Goal: Information Seeking & Learning: Learn about a topic

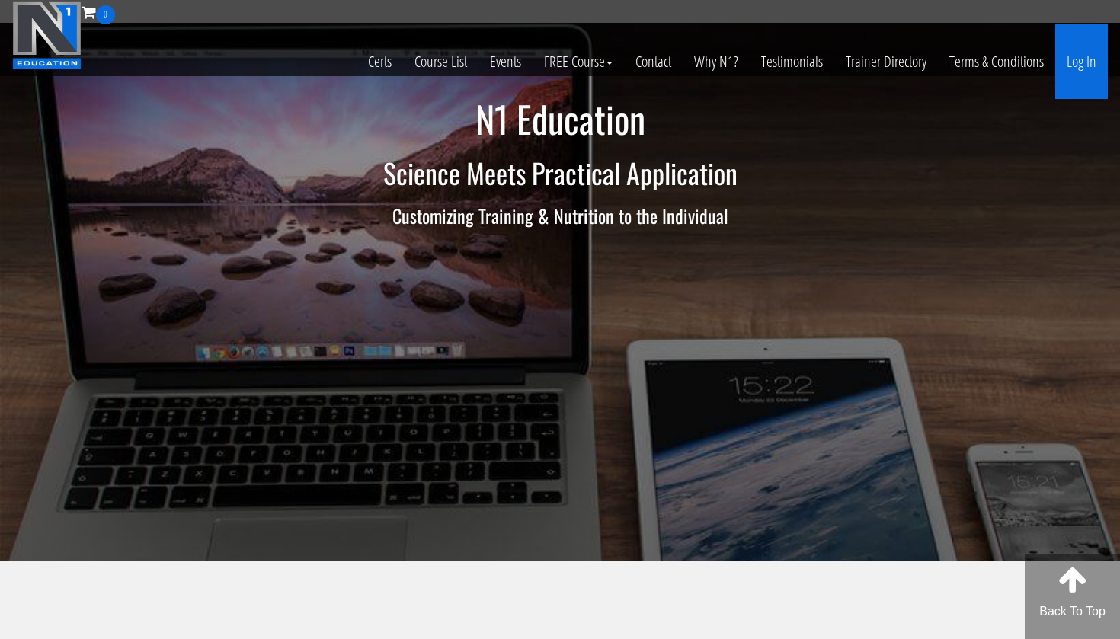
click at [1084, 60] on link "Log In" at bounding box center [1081, 61] width 53 height 75
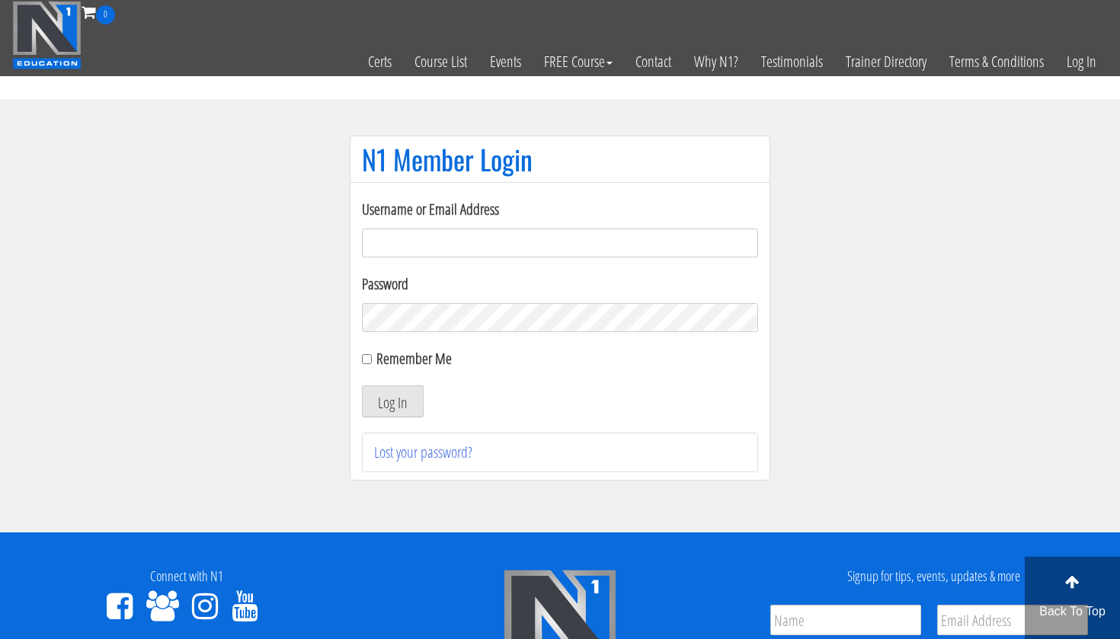
type input "[EMAIL_ADDRESS][DOMAIN_NAME]"
click at [403, 395] on button "Log In" at bounding box center [393, 402] width 62 height 32
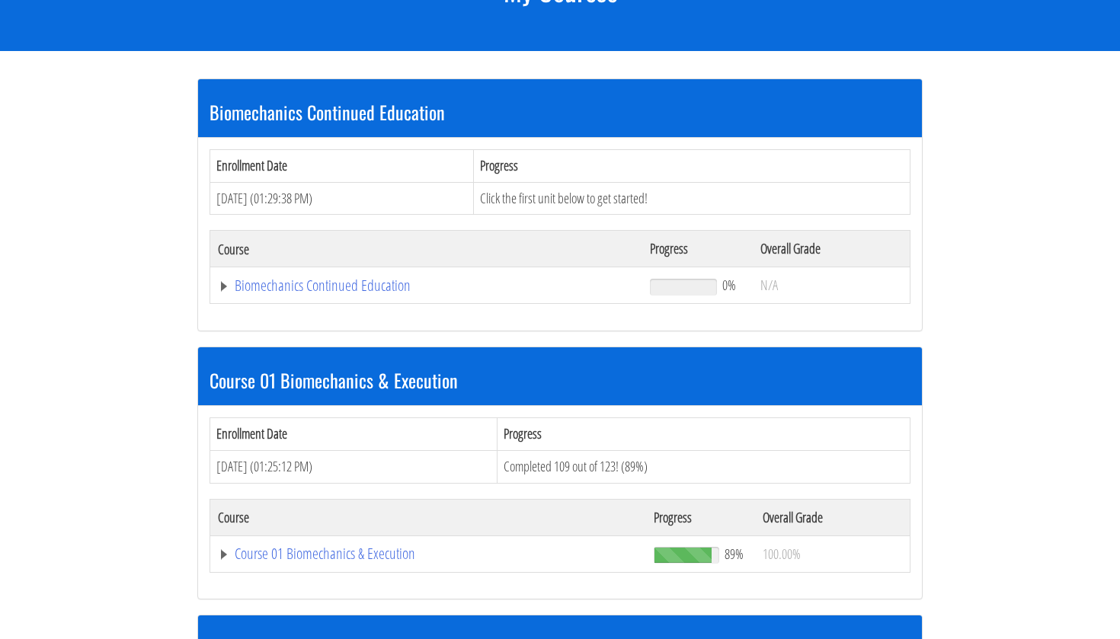
scroll to position [266, 0]
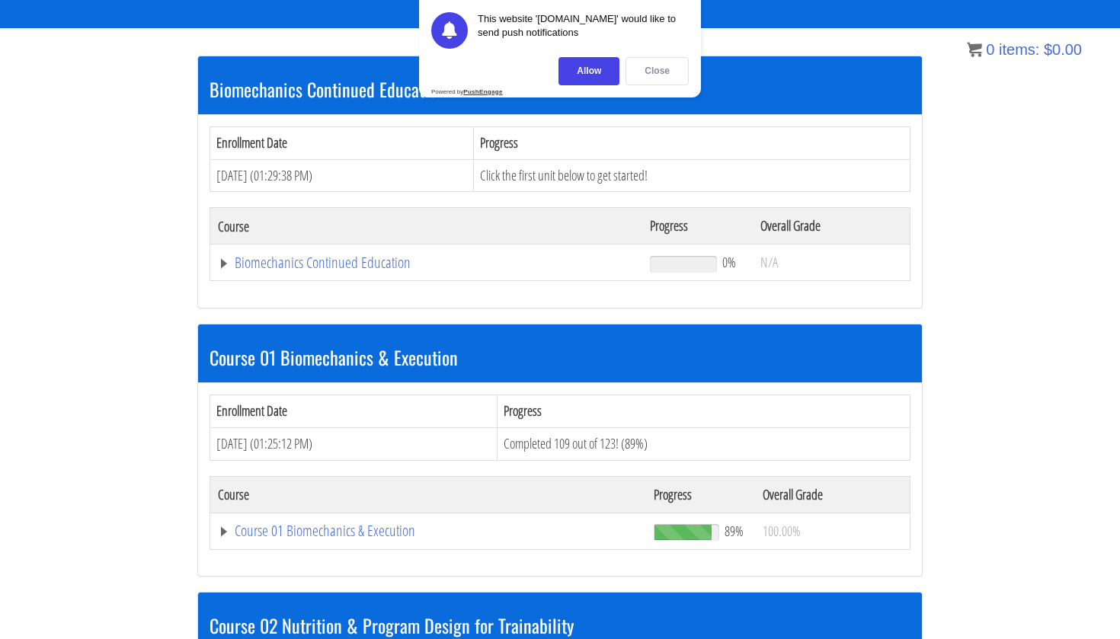
click at [647, 66] on div "Close" at bounding box center [657, 71] width 63 height 28
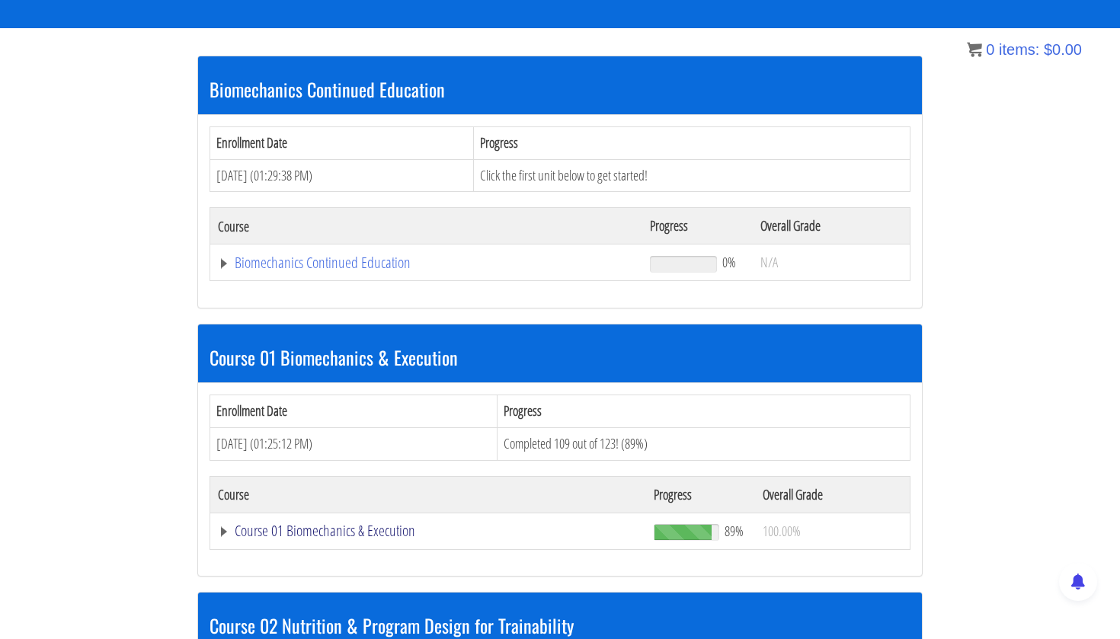
click at [292, 526] on link "Course 01 Biomechanics & Execution" at bounding box center [428, 530] width 421 height 15
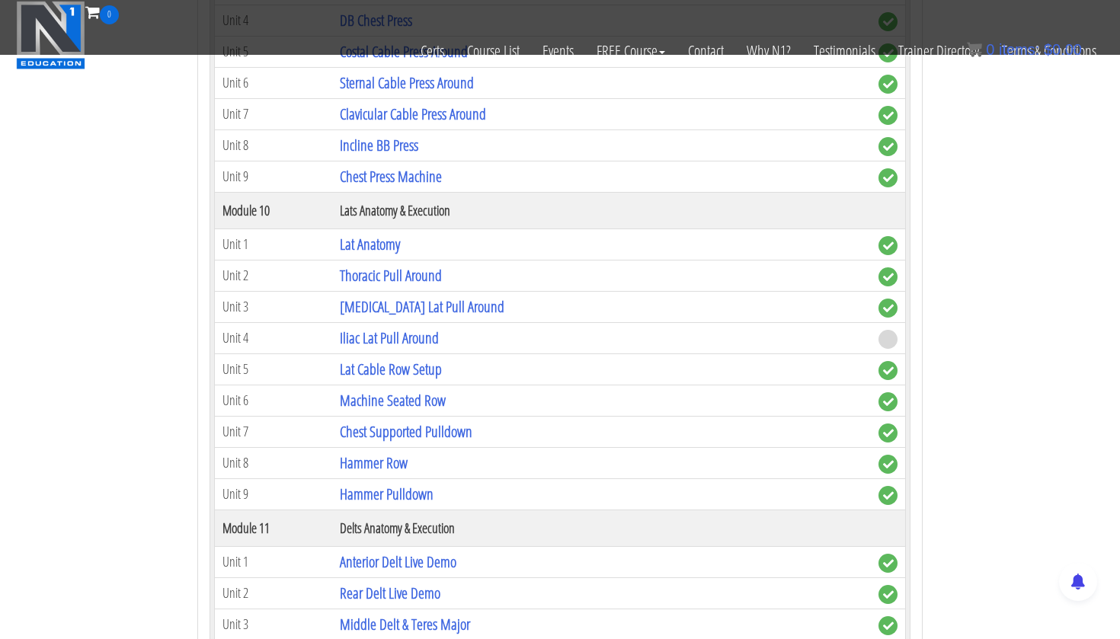
scroll to position [2861, 0]
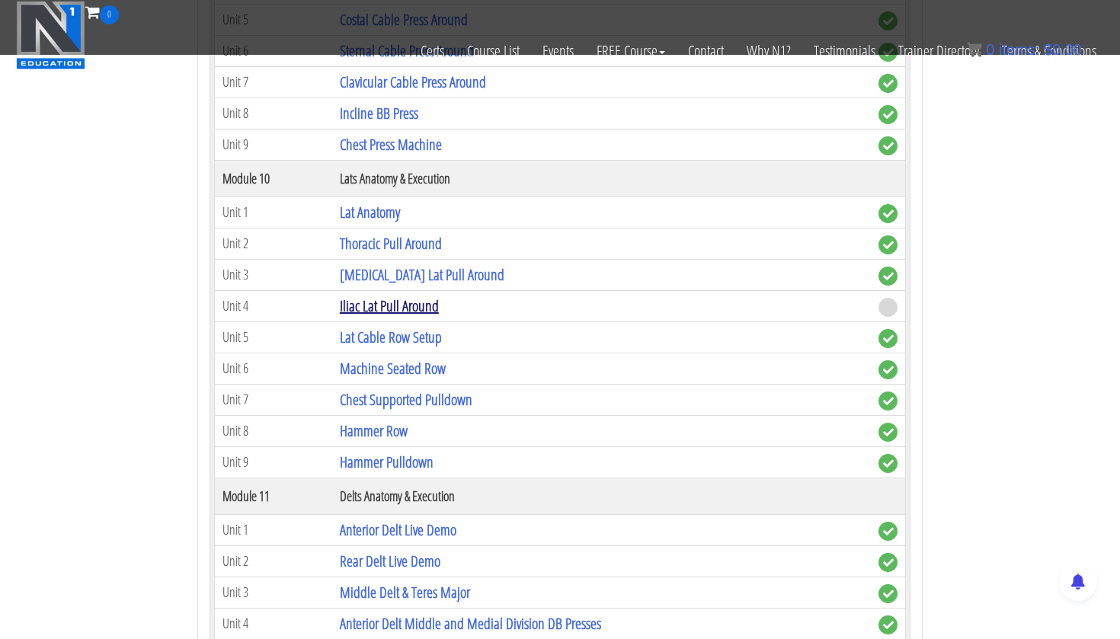
click at [405, 301] on link "Iliac Lat Pull Around" at bounding box center [389, 306] width 99 height 21
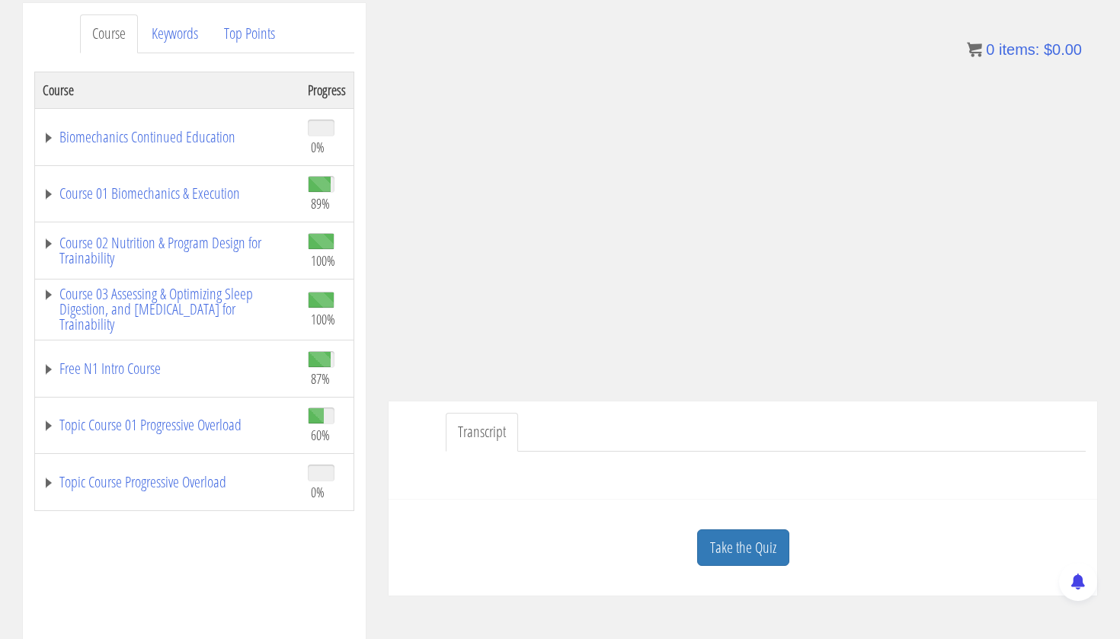
scroll to position [91, 0]
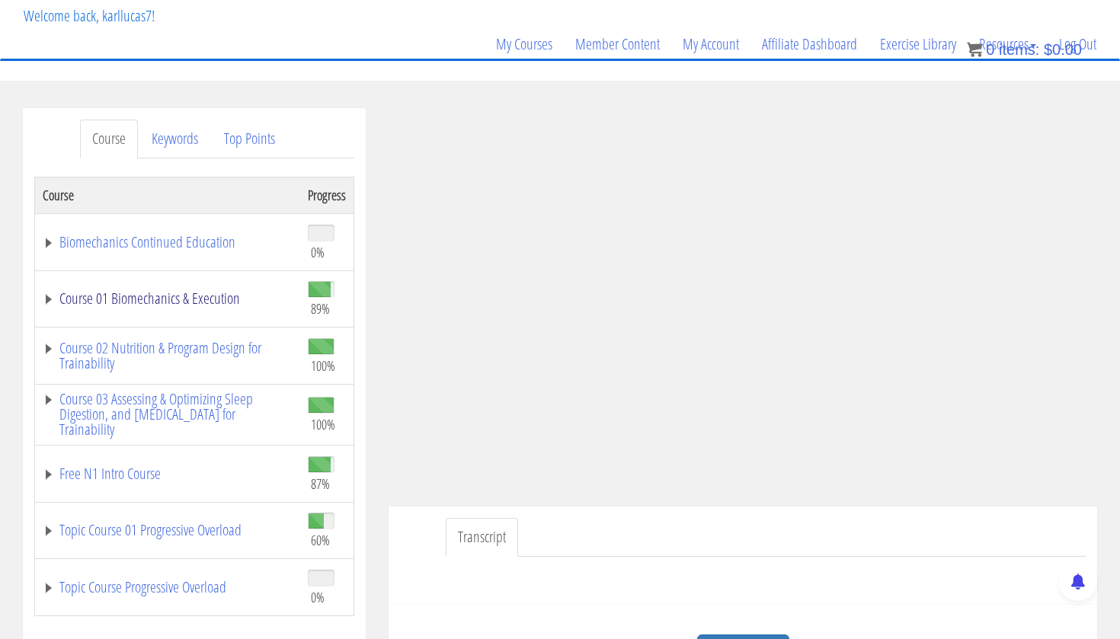
click at [168, 300] on link "Course 01 Biomechanics & Execution" at bounding box center [168, 298] width 250 height 15
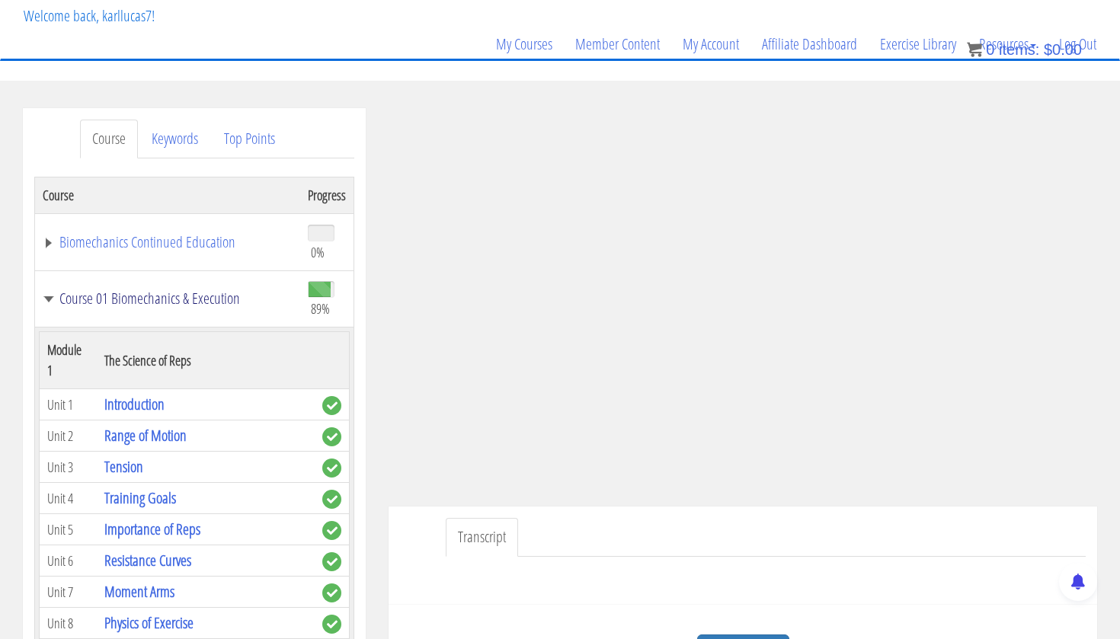
click at [154, 293] on link "Course 01 Biomechanics & Execution" at bounding box center [168, 298] width 250 height 15
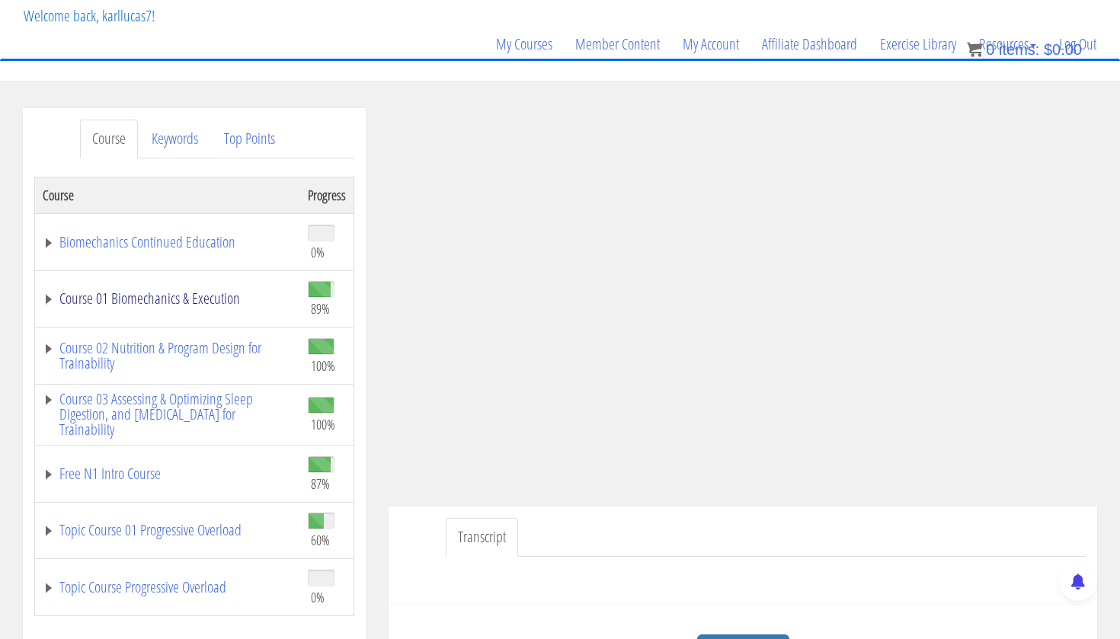
click at [154, 293] on link "Course 01 Biomechanics & Execution" at bounding box center [168, 298] width 250 height 15
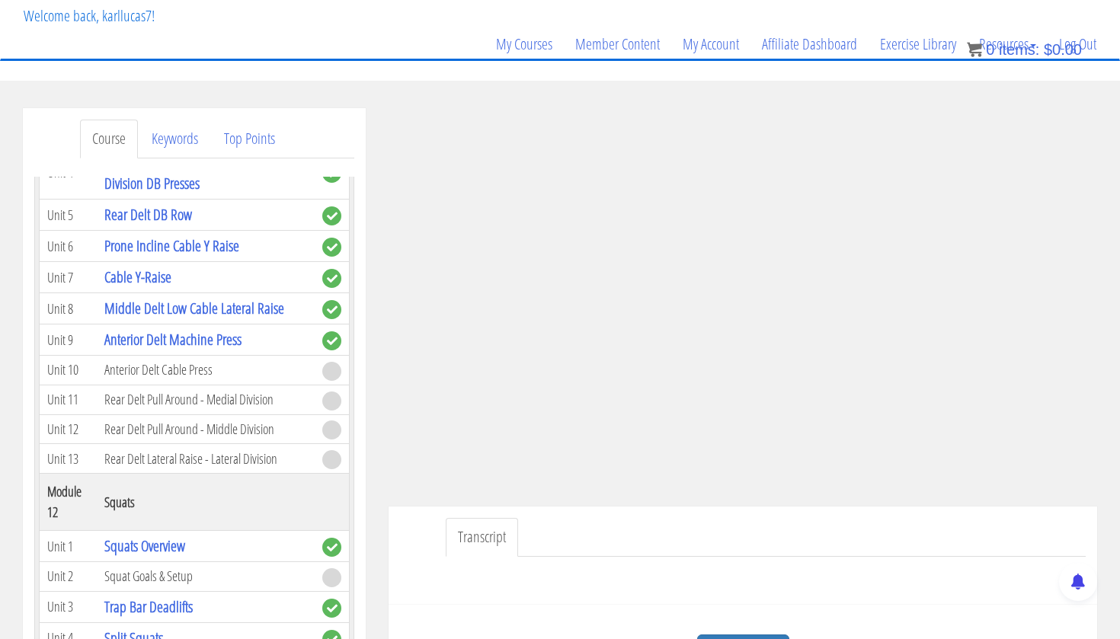
scroll to position [3457, 0]
click at [136, 384] on td "Anterior Delt Cable Press" at bounding box center [206, 369] width 218 height 30
click at [139, 413] on td "Rear Delt Pull Around - Medial Division" at bounding box center [206, 398] width 218 height 30
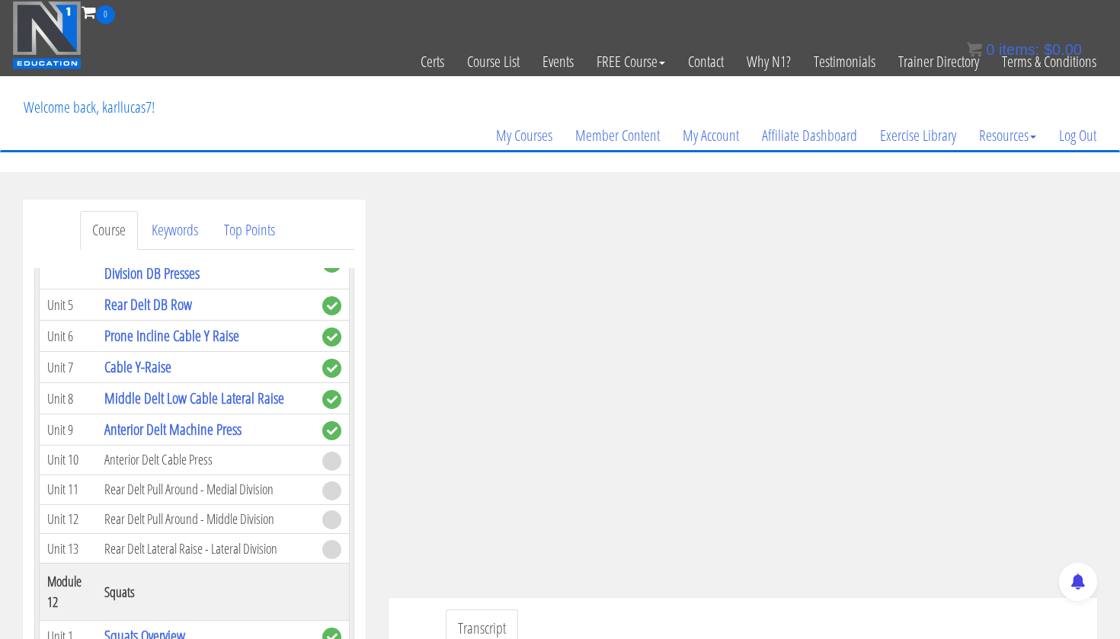
scroll to position [0, 0]
click at [168, 475] on td "Anterior Delt Cable Press" at bounding box center [206, 461] width 218 height 30
